Goal: Information Seeking & Learning: Learn about a topic

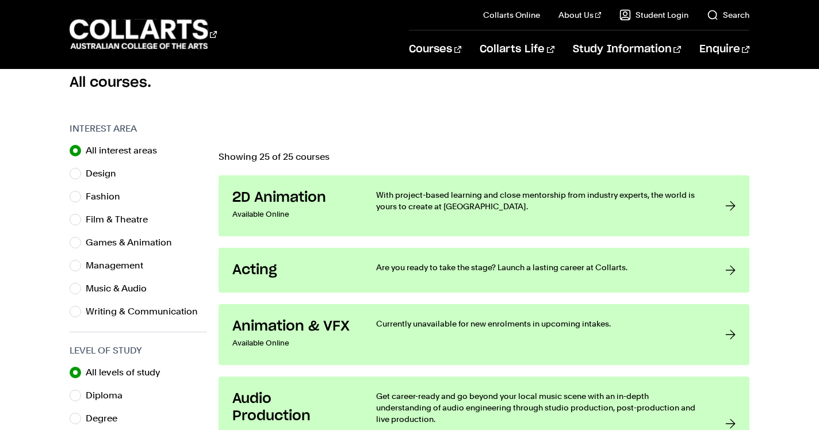
scroll to position [316, 0]
click at [82, 176] on div "Design" at bounding box center [138, 174] width 137 height 16
click at [83, 173] on div "Design" at bounding box center [138, 174] width 137 height 16
click at [74, 173] on input "Design" at bounding box center [76, 175] width 12 height 12
radio input "true"
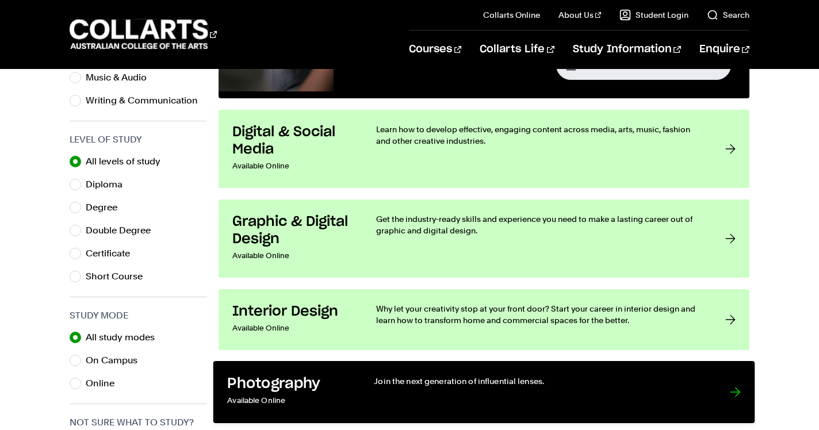
scroll to position [526, 0]
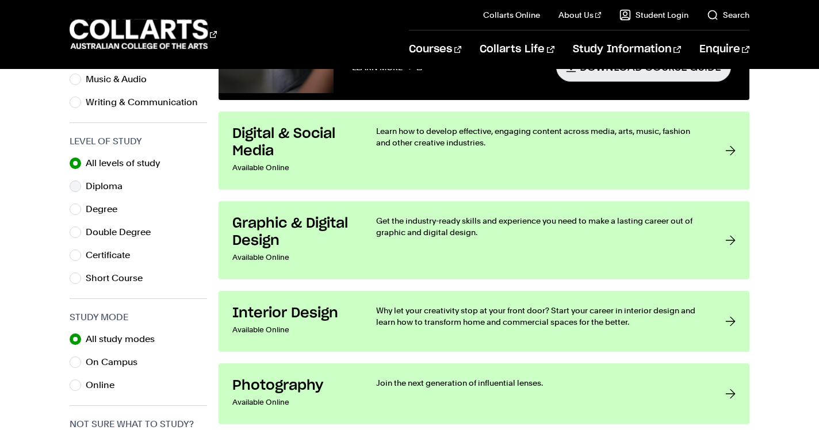
click at [114, 185] on label "Diploma" at bounding box center [109, 186] width 46 height 16
click at [81, 185] on input "Diploma" at bounding box center [76, 187] width 12 height 12
radio input "true"
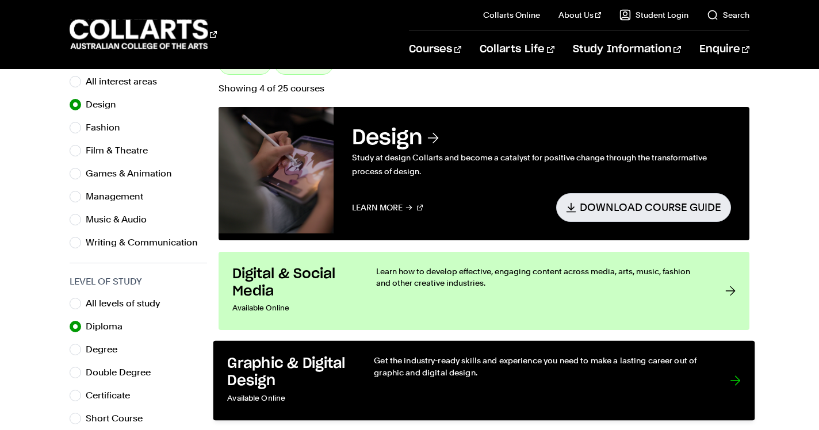
scroll to position [385, 0]
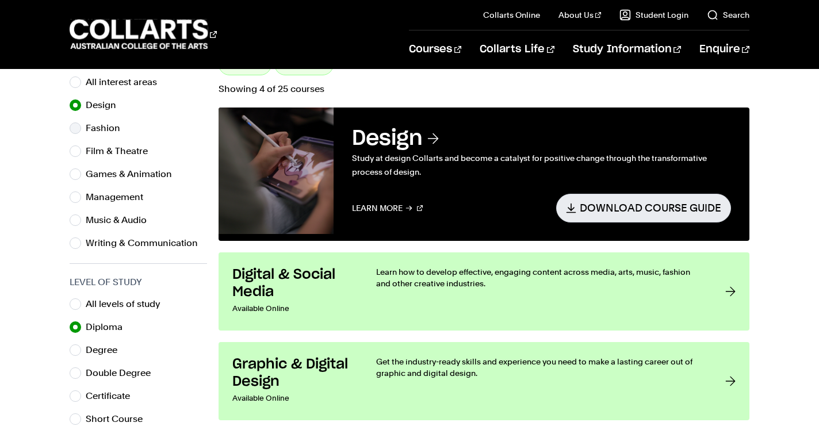
click at [78, 128] on input "Fashion" at bounding box center [76, 128] width 12 height 12
radio input "true"
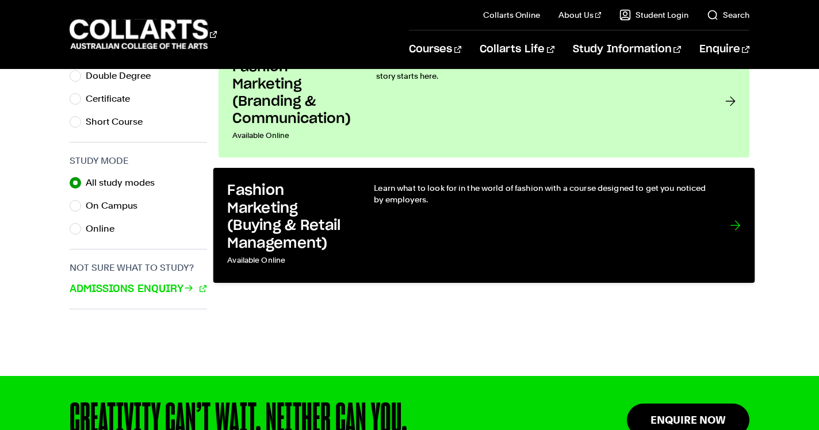
scroll to position [687, 0]
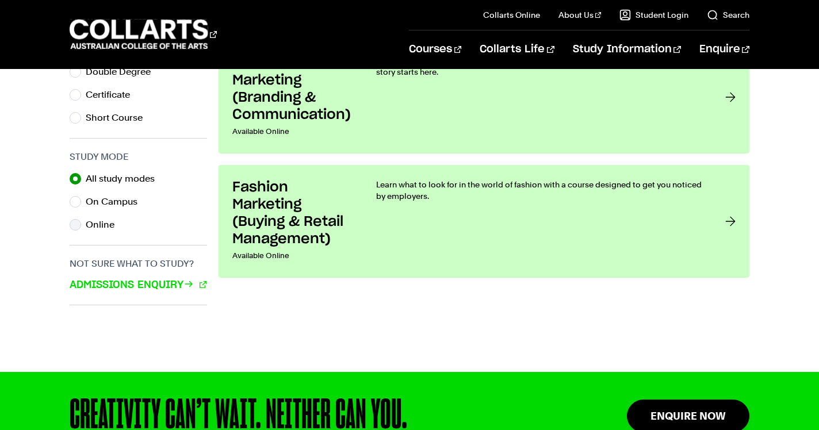
click at [78, 225] on input "Online" at bounding box center [76, 225] width 12 height 12
radio input "true"
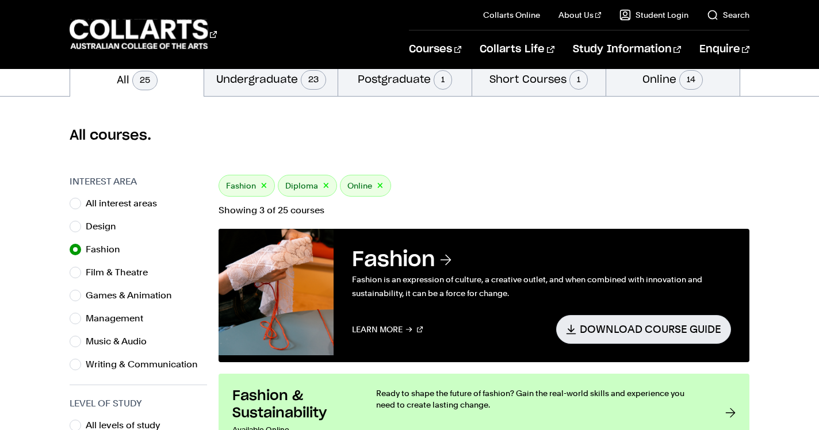
scroll to position [255, 0]
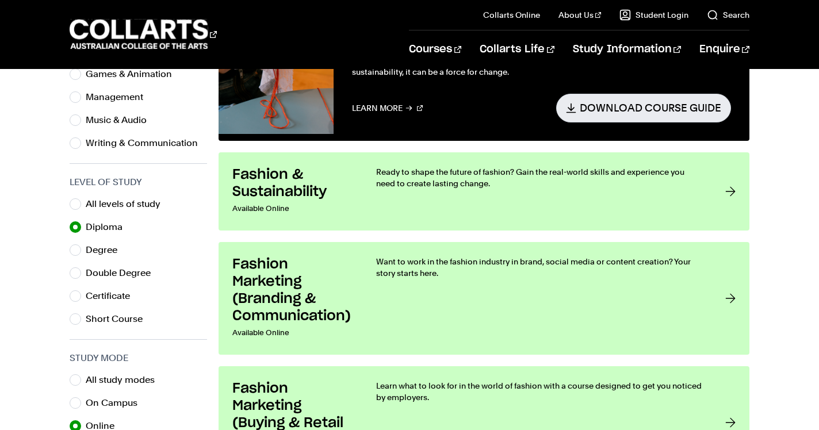
scroll to position [413, 0]
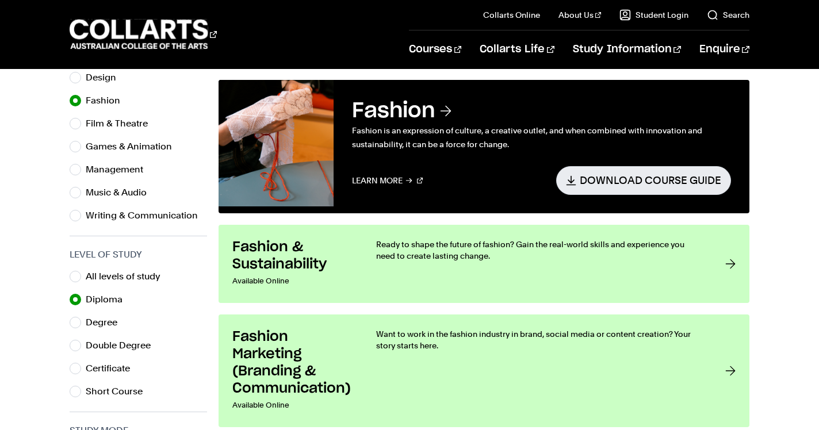
scroll to position [385, 0]
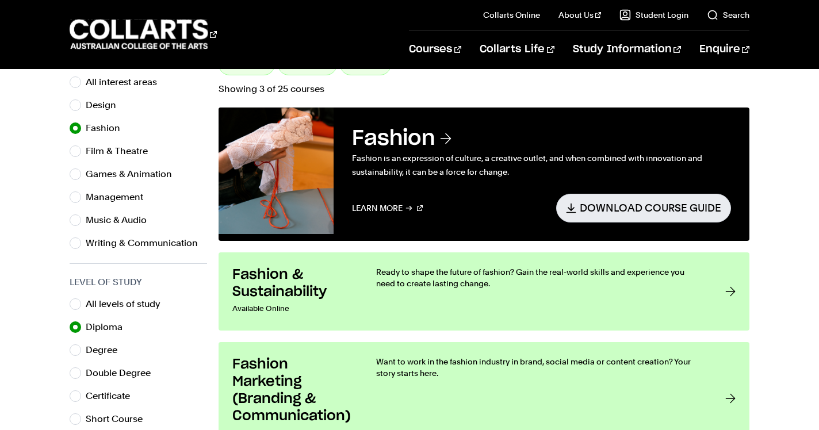
scroll to position [526, 0]
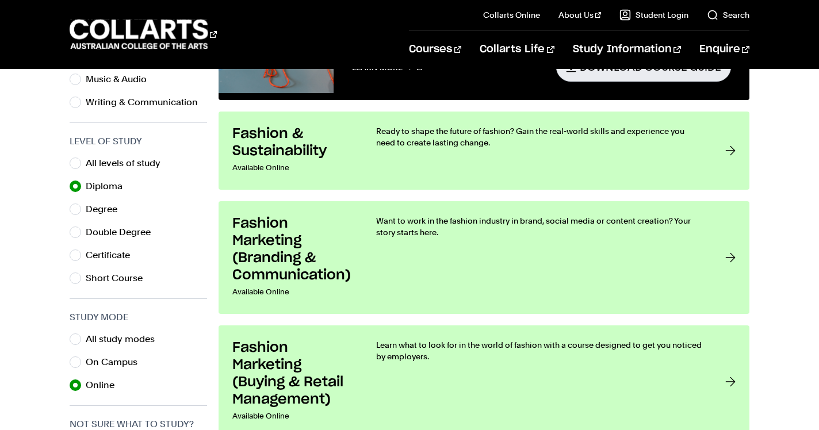
scroll to position [316, 0]
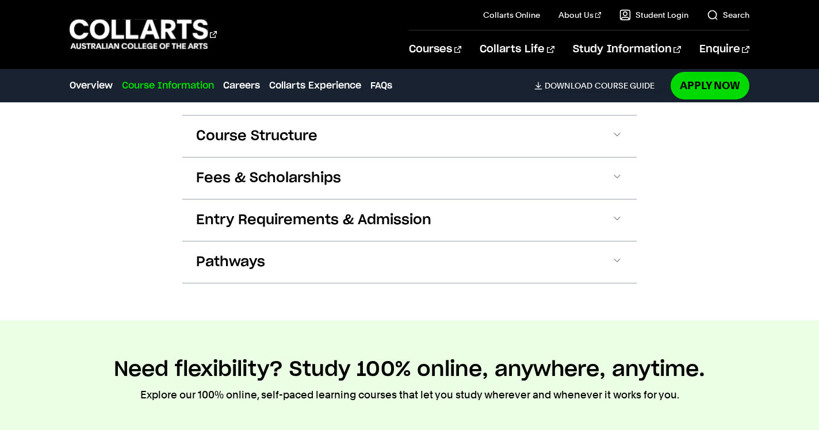
scroll to position [1279, 0]
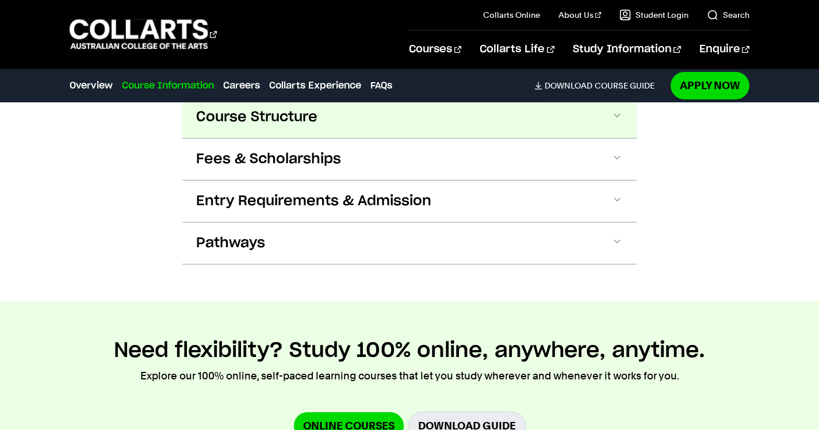
click at [615, 125] on span at bounding box center [617, 117] width 12 height 15
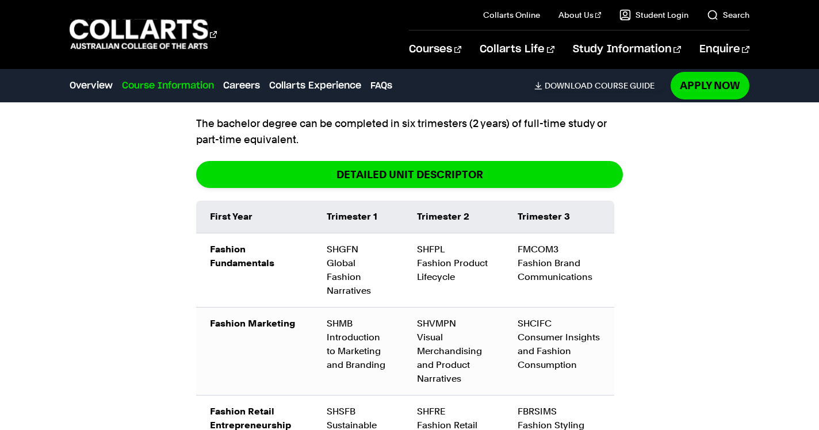
scroll to position [1347, 0]
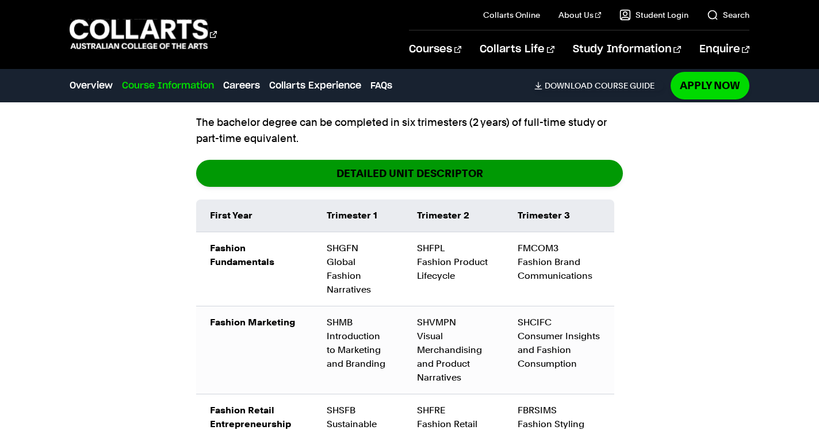
click at [449, 187] on link "DETAILED UNIT DESCRIPTOR" at bounding box center [409, 173] width 427 height 27
